Goal: Navigation & Orientation: Find specific page/section

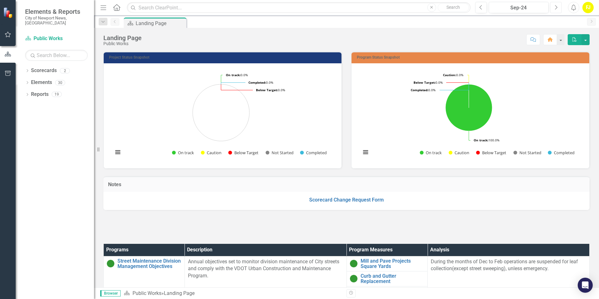
click at [554, 8] on icon "Next" at bounding box center [555, 8] width 3 height 6
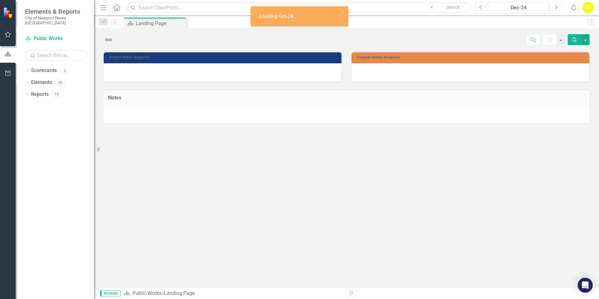
click at [554, 8] on icon "Next" at bounding box center [555, 8] width 3 height 6
click at [554, 8] on button "Next" at bounding box center [556, 7] width 12 height 11
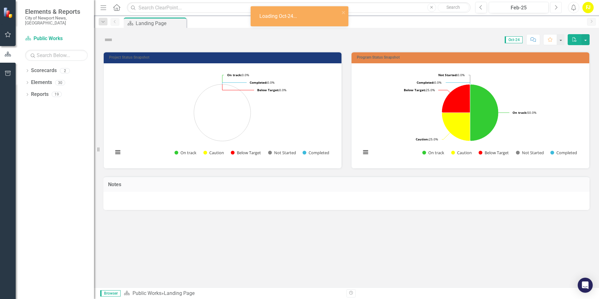
click at [554, 8] on button "Next" at bounding box center [556, 7] width 12 height 11
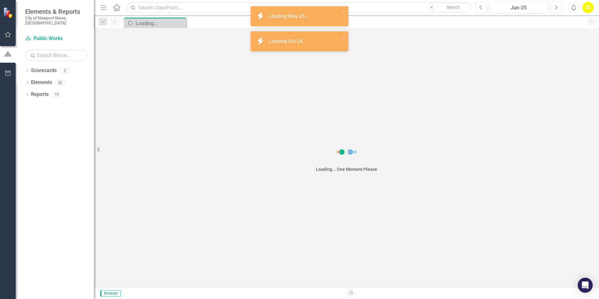
click at [554, 8] on button "Next" at bounding box center [556, 7] width 12 height 11
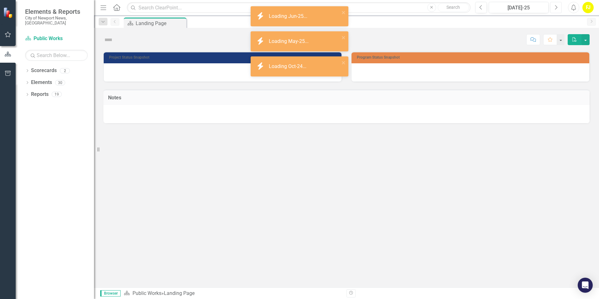
click at [554, 8] on button "Next" at bounding box center [556, 7] width 12 height 11
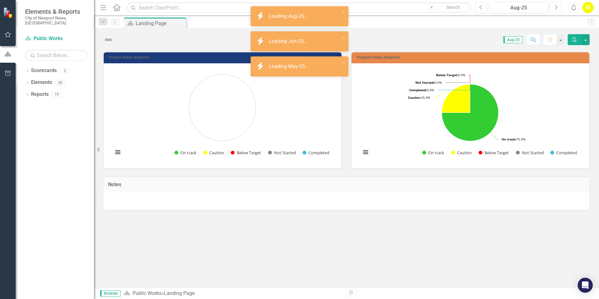
click at [555, 8] on icon "Next" at bounding box center [555, 8] width 3 height 6
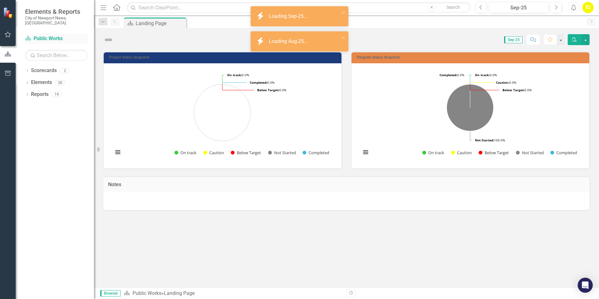
click at [44, 35] on link "Scorecard Public Works" at bounding box center [56, 38] width 63 height 7
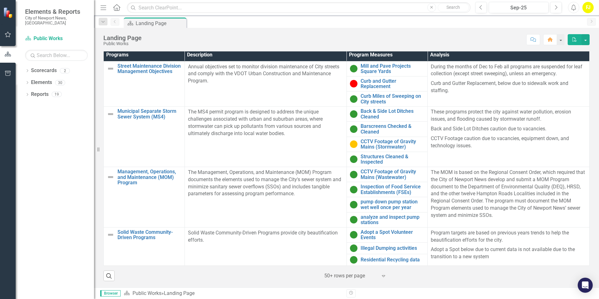
scroll to position [164, 0]
